Goal: Task Accomplishment & Management: Manage account settings

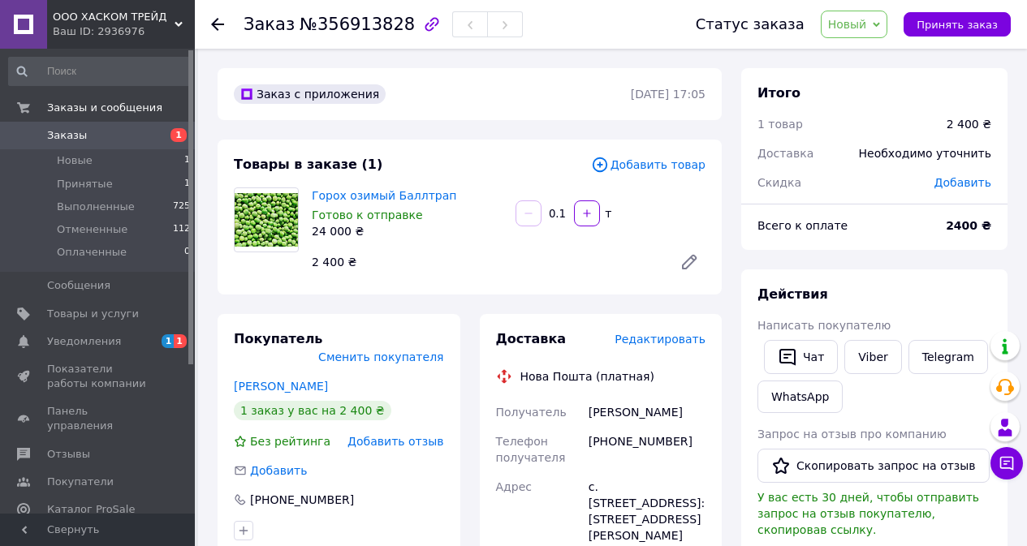
click at [99, 145] on link "Заказы 1" at bounding box center [100, 136] width 200 height 28
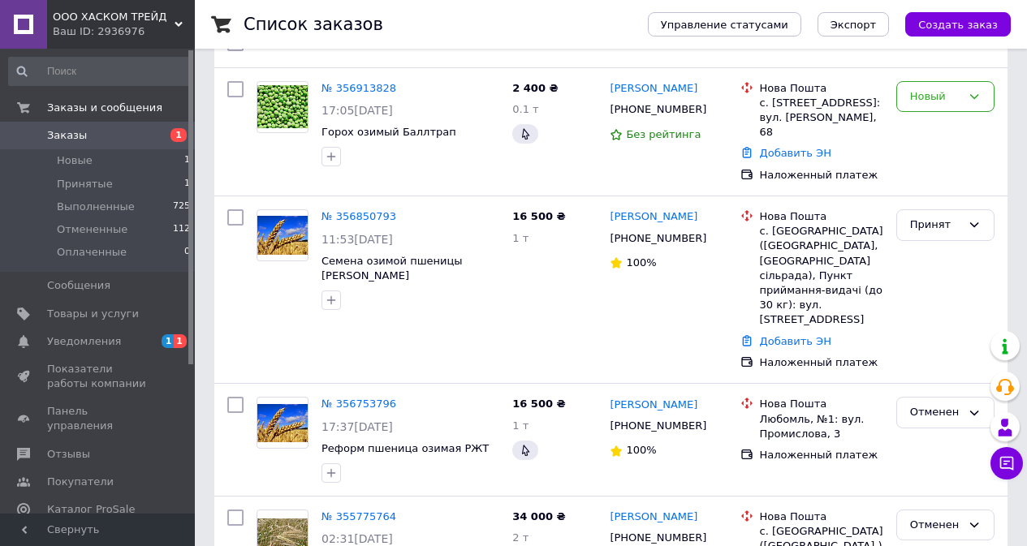
scroll to position [133, 0]
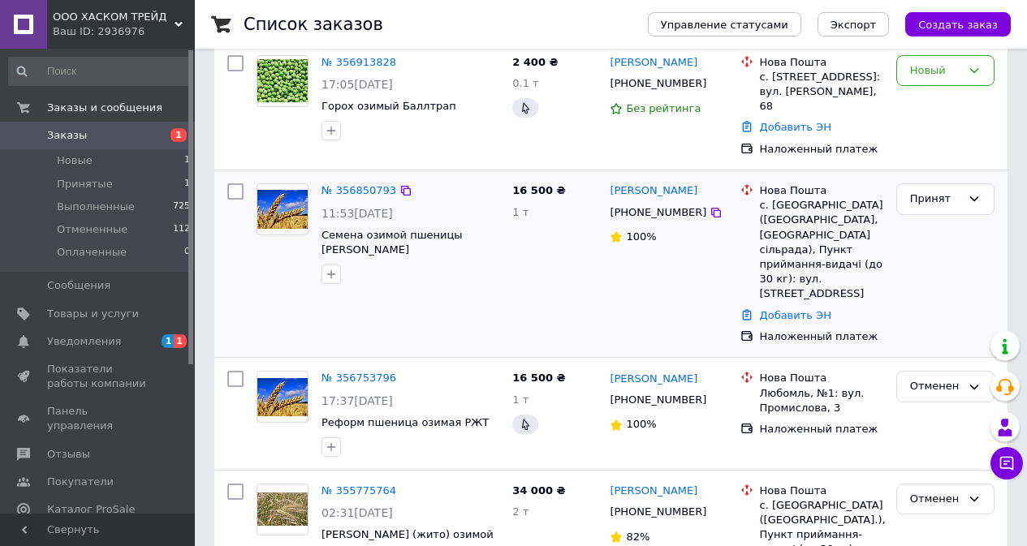
click at [664, 282] on div "[PERSON_NAME] [PHONE_NUMBER] 100%" at bounding box center [668, 264] width 130 height 174
click at [986, 188] on div "Принят" at bounding box center [945, 199] width 98 height 32
click at [958, 248] on li "Отменен" at bounding box center [945, 263] width 97 height 30
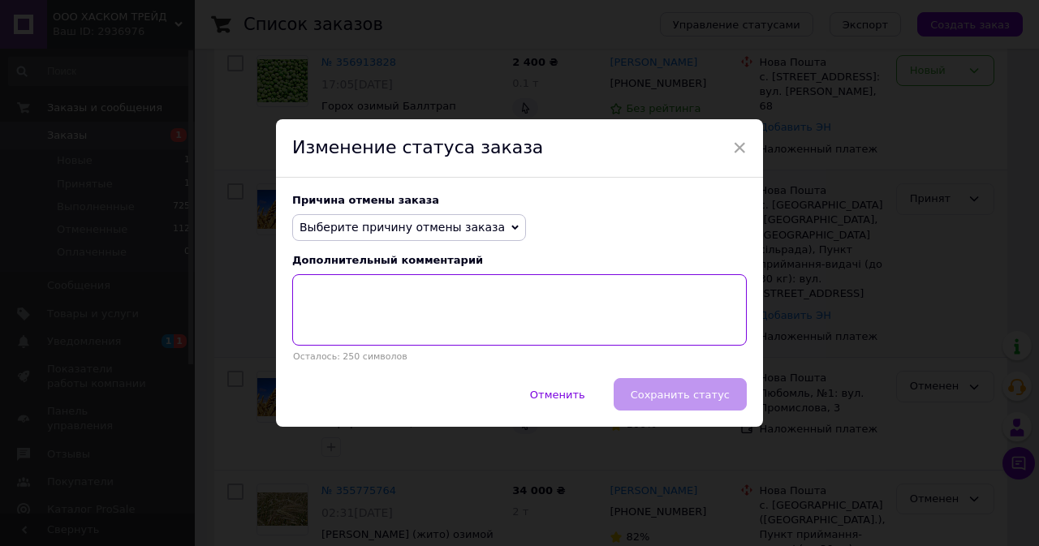
click at [538, 317] on textarea at bounding box center [519, 309] width 455 height 71
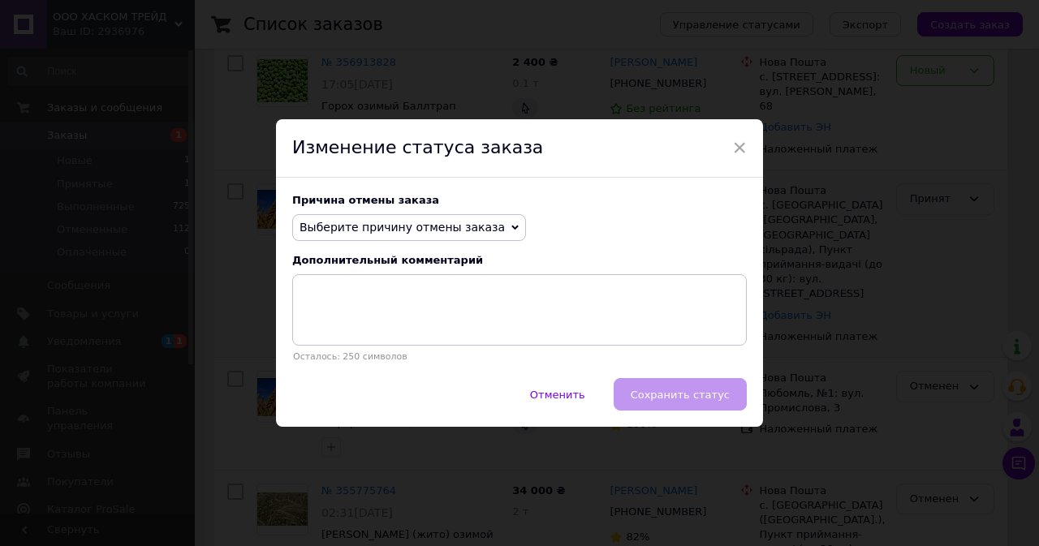
click at [419, 237] on span "Выберите причину отмены заказа" at bounding box center [409, 228] width 234 height 28
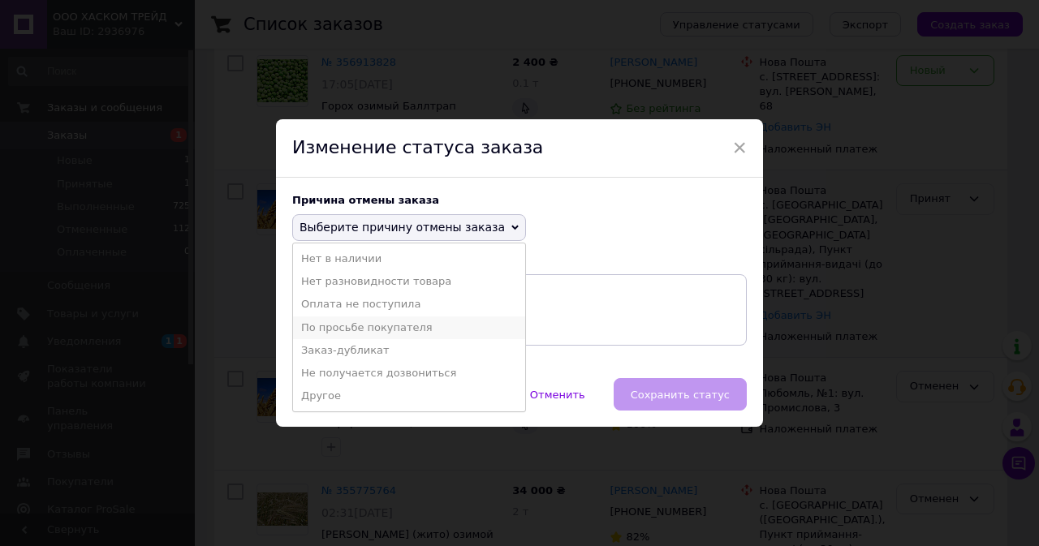
click at [376, 330] on li "По просьбе покупателя" at bounding box center [409, 328] width 232 height 23
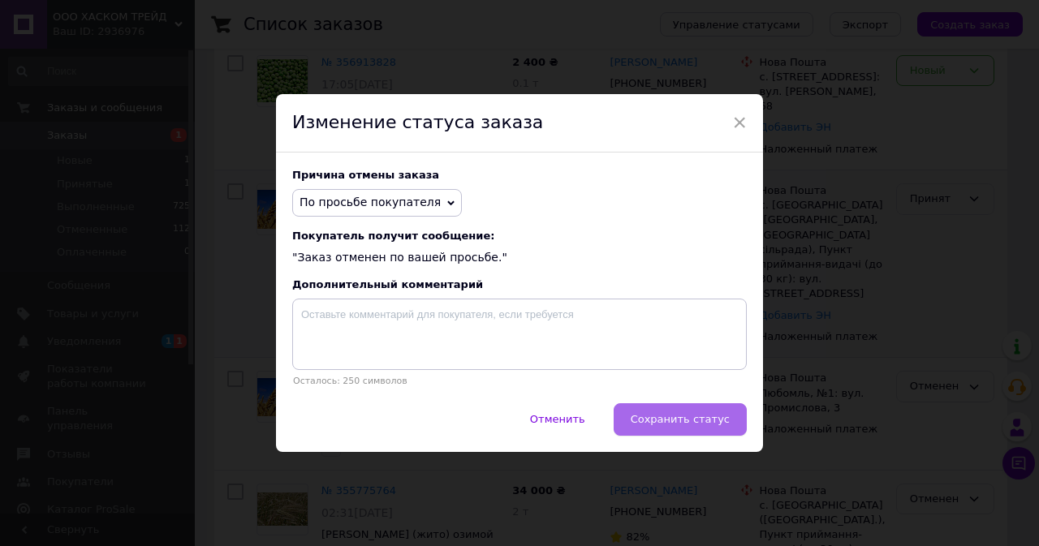
click at [645, 421] on span "Сохранить статус" at bounding box center [680, 419] width 99 height 12
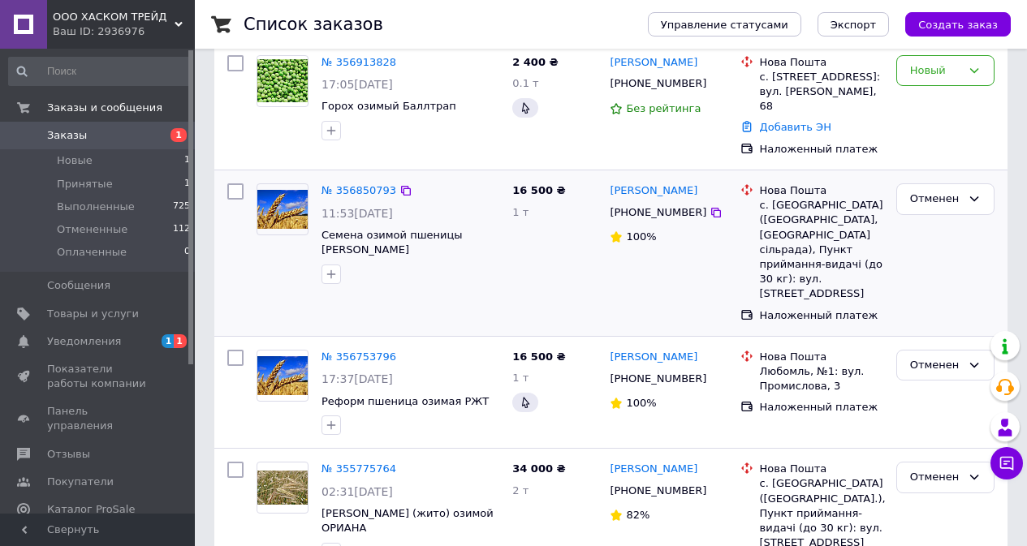
click at [124, 137] on span "Заказы" at bounding box center [98, 135] width 103 height 15
